Goal: Find specific page/section: Find specific page/section

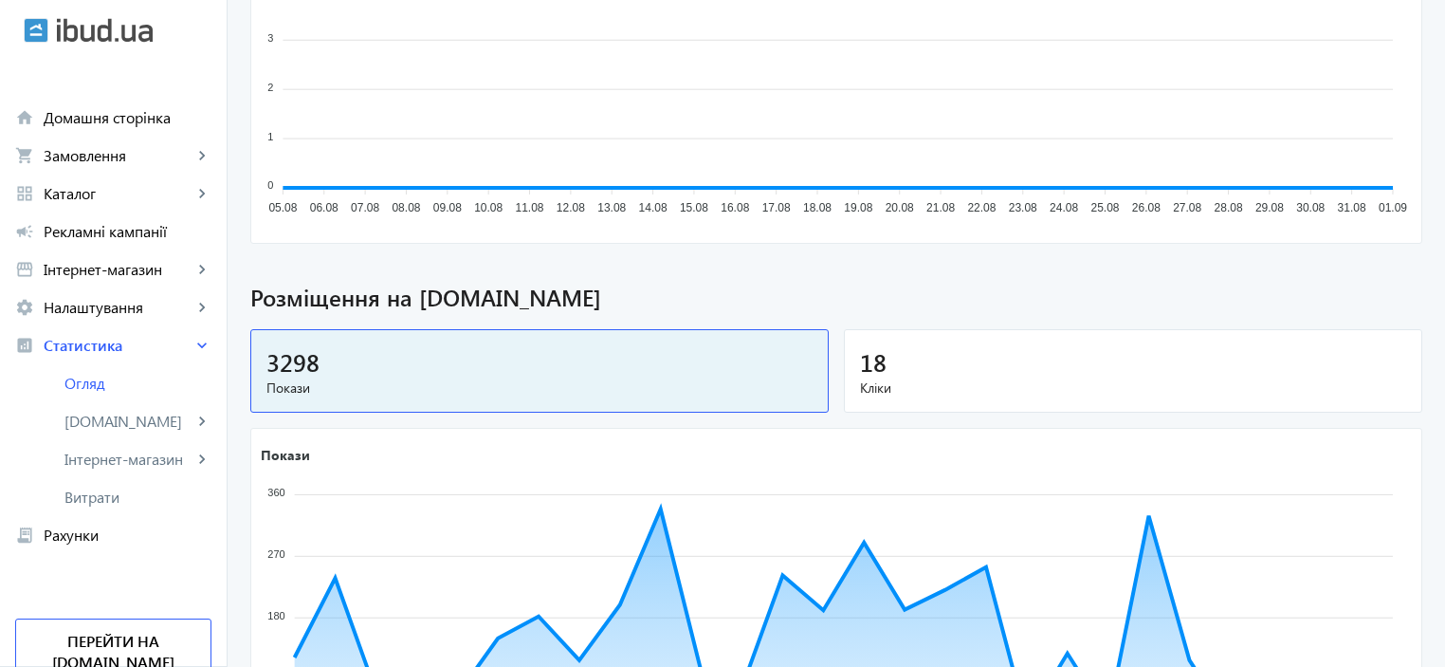
scroll to position [402, 0]
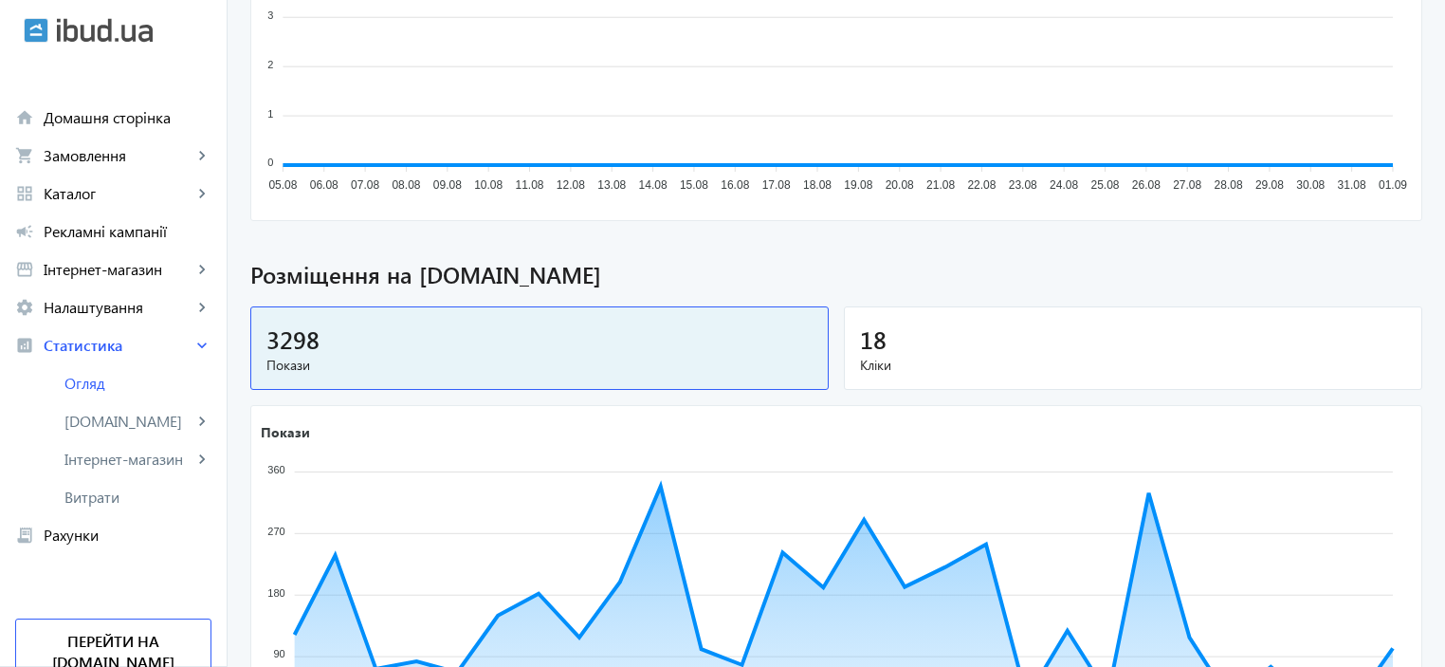
click at [1342, 327] on div "18" at bounding box center [1133, 338] width 546 height 33
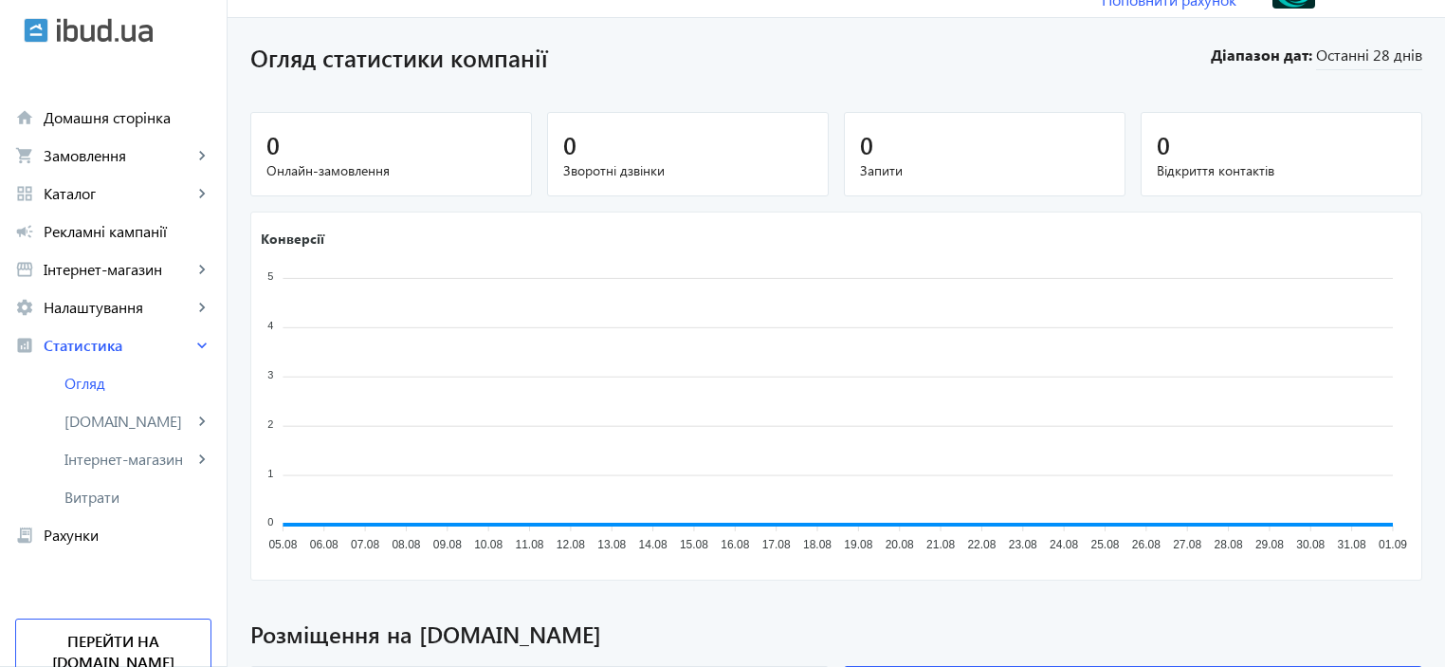
scroll to position [0, 0]
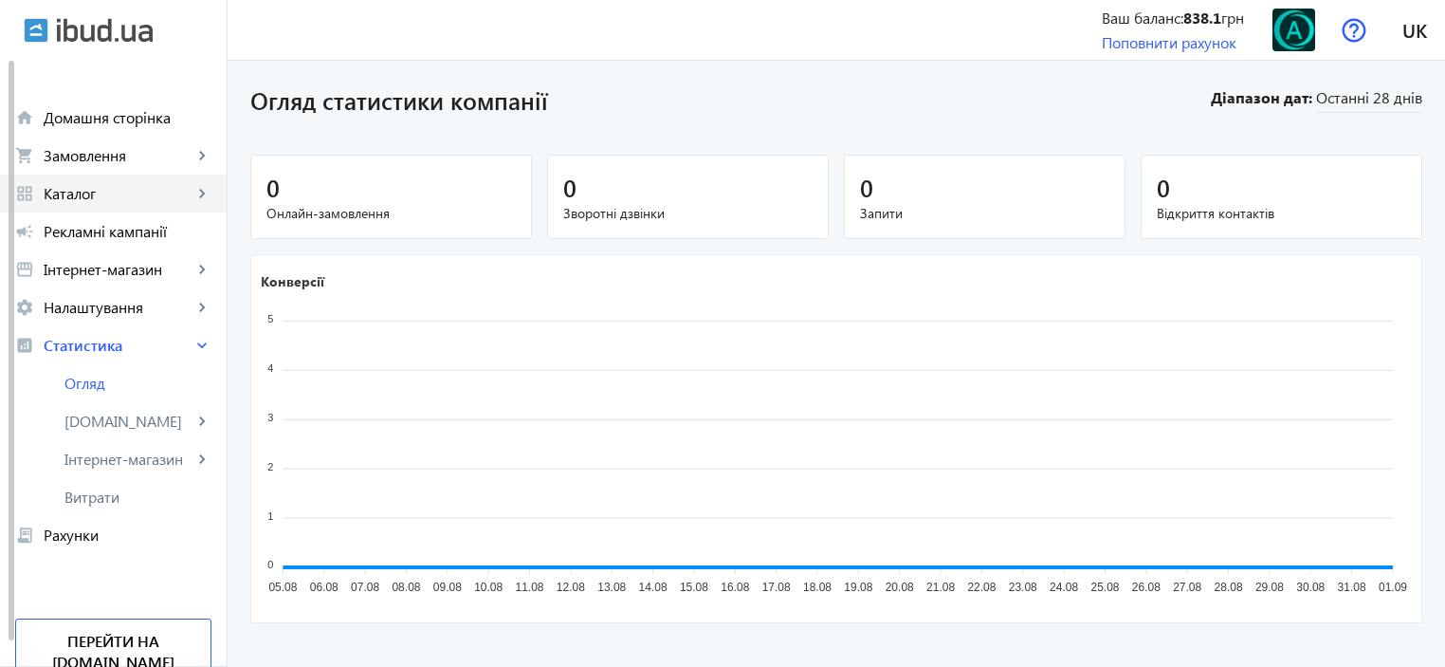
click at [131, 200] on span "Каталог" at bounding box center [118, 193] width 149 height 19
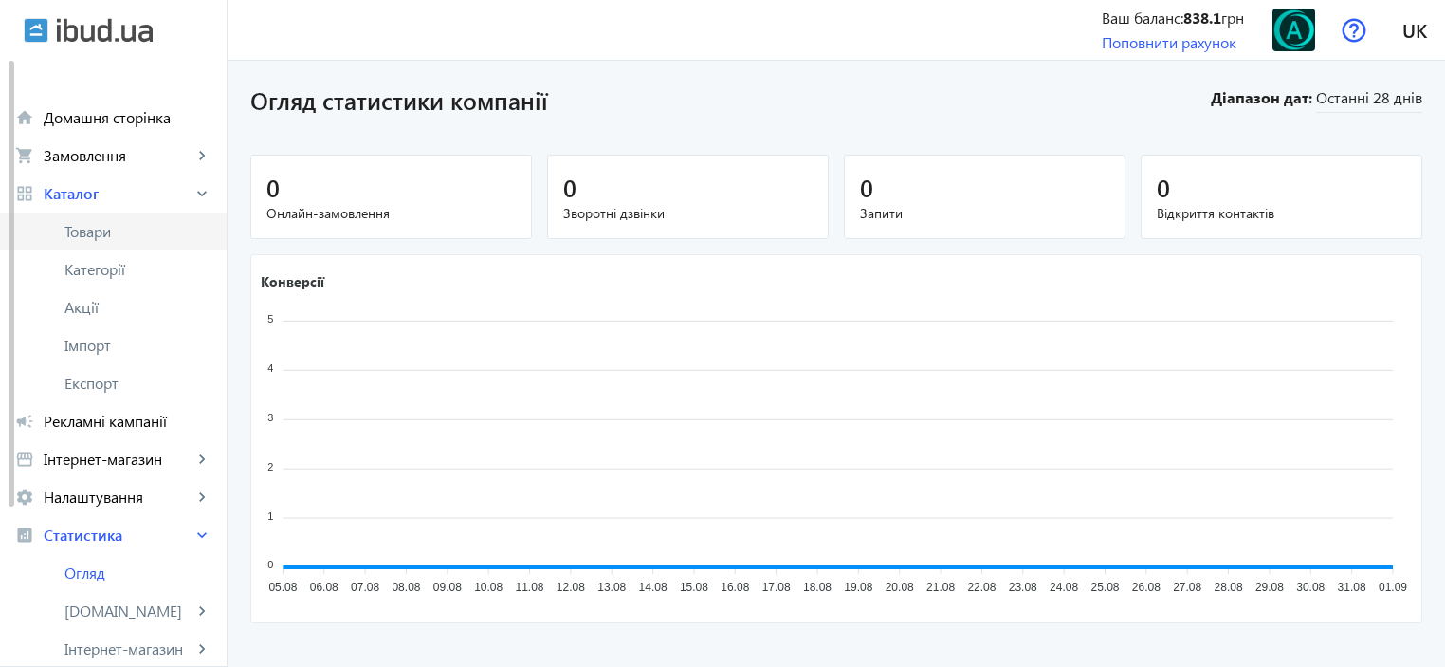
click at [108, 236] on span "Товари" at bounding box center [137, 231] width 147 height 19
